Goal: Task Accomplishment & Management: Manage account settings

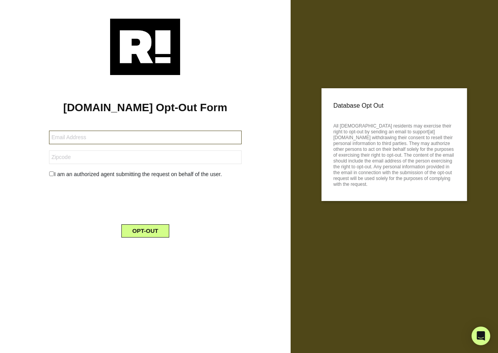
type input "[EMAIL_ADDRESS][DOMAIN_NAME]"
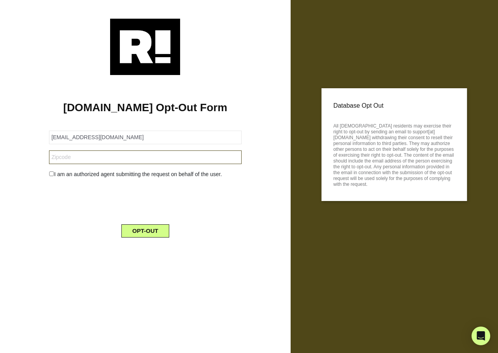
type input "73501"
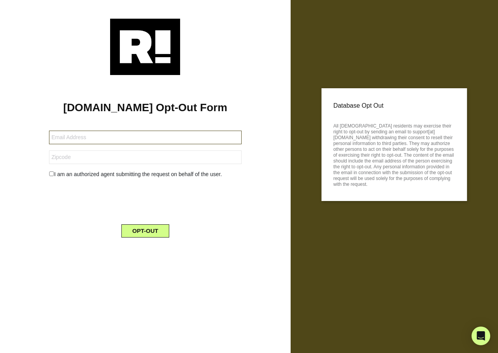
type input "deborahgoff95@yahoo.com"
type input "27858"
